Goal: Navigation & Orientation: Find specific page/section

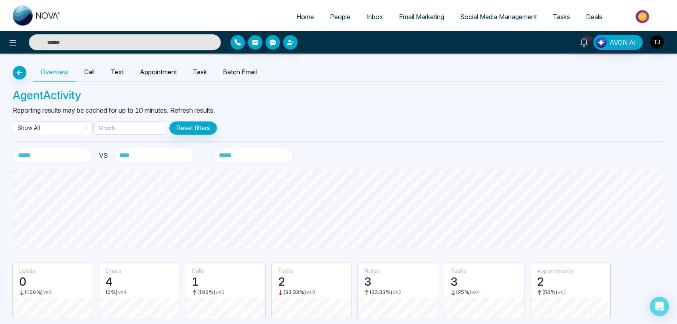
select select "***"
click at [93, 71] on link "Call" at bounding box center [89, 72] width 26 height 18
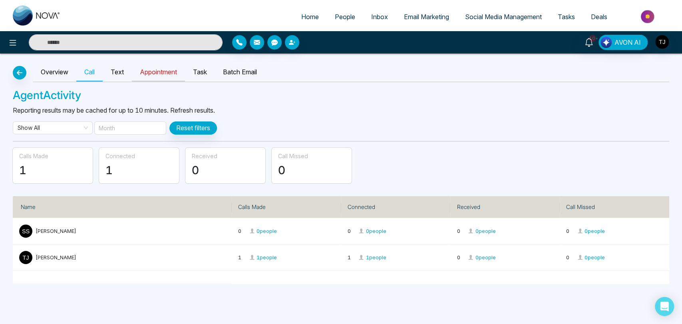
click at [151, 70] on link "Appointment" at bounding box center [158, 72] width 53 height 18
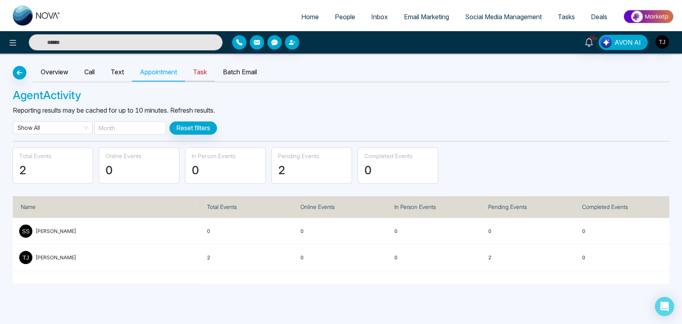
click at [207, 71] on link "Task" at bounding box center [200, 72] width 30 height 18
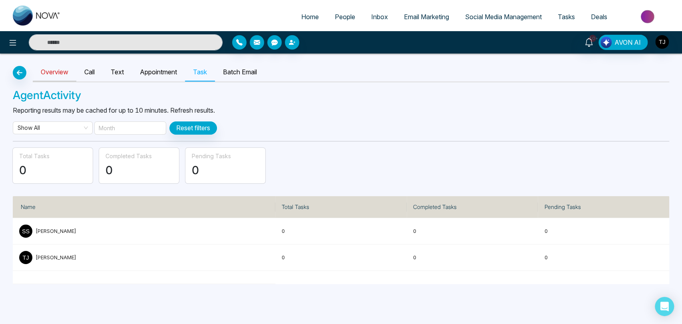
click at [60, 69] on link "Overview" at bounding box center [55, 72] width 44 height 18
select select "***"
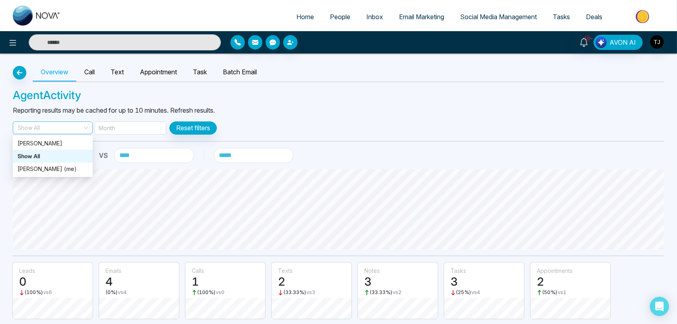
click at [83, 129] on span "Show All" at bounding box center [53, 128] width 70 height 12
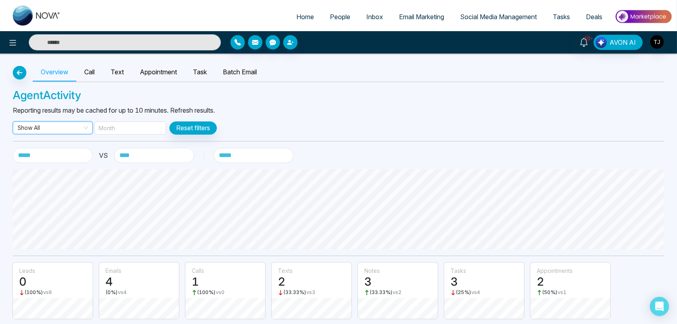
click at [83, 129] on span "Show All" at bounding box center [53, 128] width 70 height 12
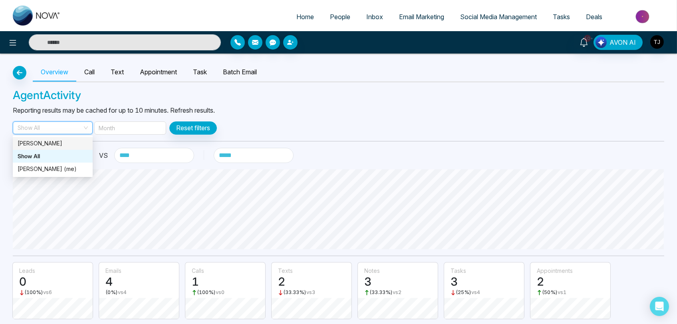
click at [51, 143] on div "[PERSON_NAME]" at bounding box center [53, 143] width 70 height 9
click at [55, 127] on span "[PERSON_NAME]" at bounding box center [53, 128] width 70 height 12
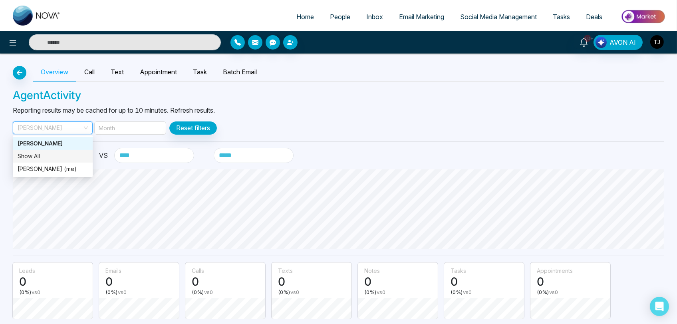
click at [50, 156] on div "Show All" at bounding box center [53, 156] width 70 height 9
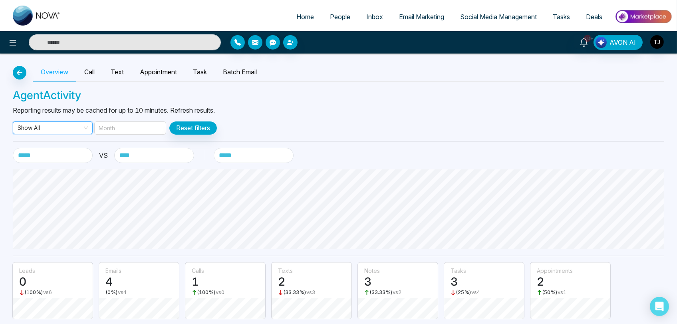
click at [69, 127] on span "Show All" at bounding box center [53, 128] width 70 height 12
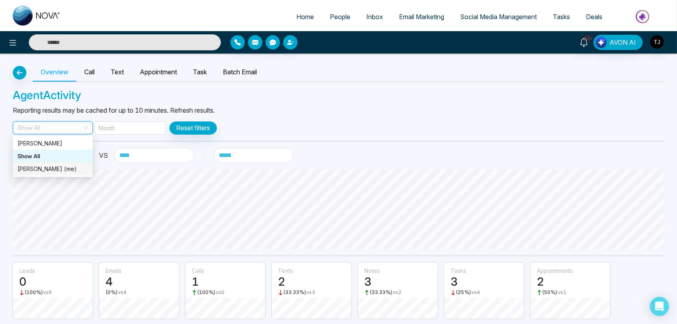
click at [58, 166] on div "[PERSON_NAME] (me)" at bounding box center [53, 169] width 70 height 9
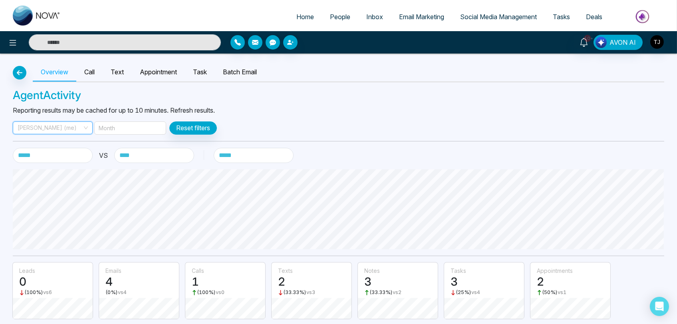
click at [55, 126] on span "[PERSON_NAME] (me)" at bounding box center [53, 128] width 70 height 12
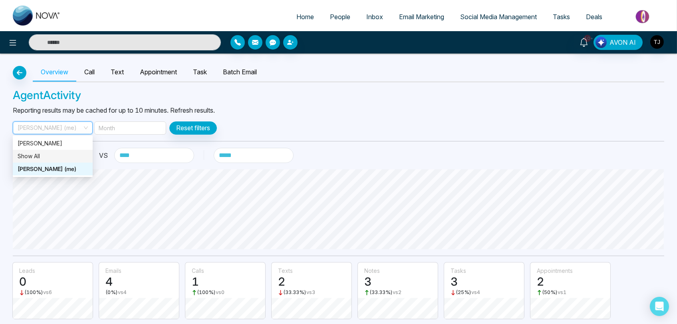
click at [52, 155] on div "Show All" at bounding box center [53, 156] width 70 height 9
